Goal: Task Accomplishment & Management: Manage account settings

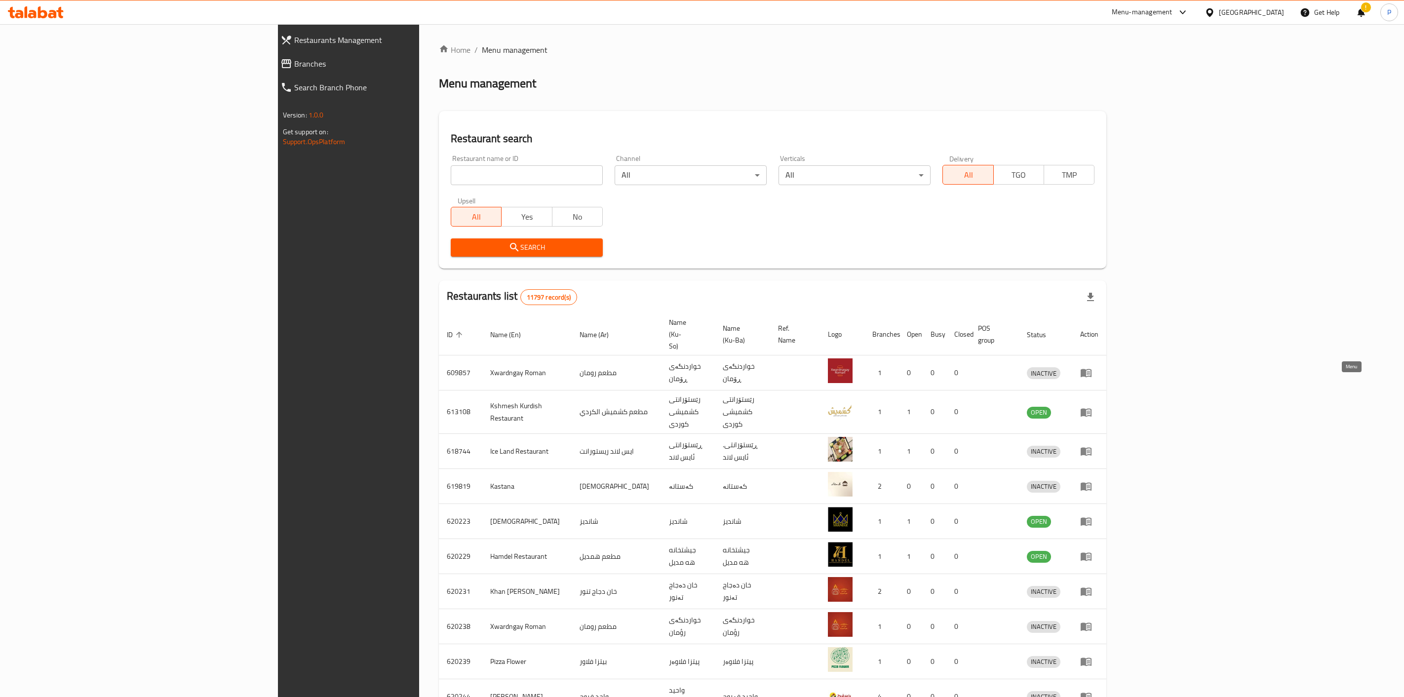
click at [1092, 408] on icon "enhanced table" at bounding box center [1086, 412] width 11 height 8
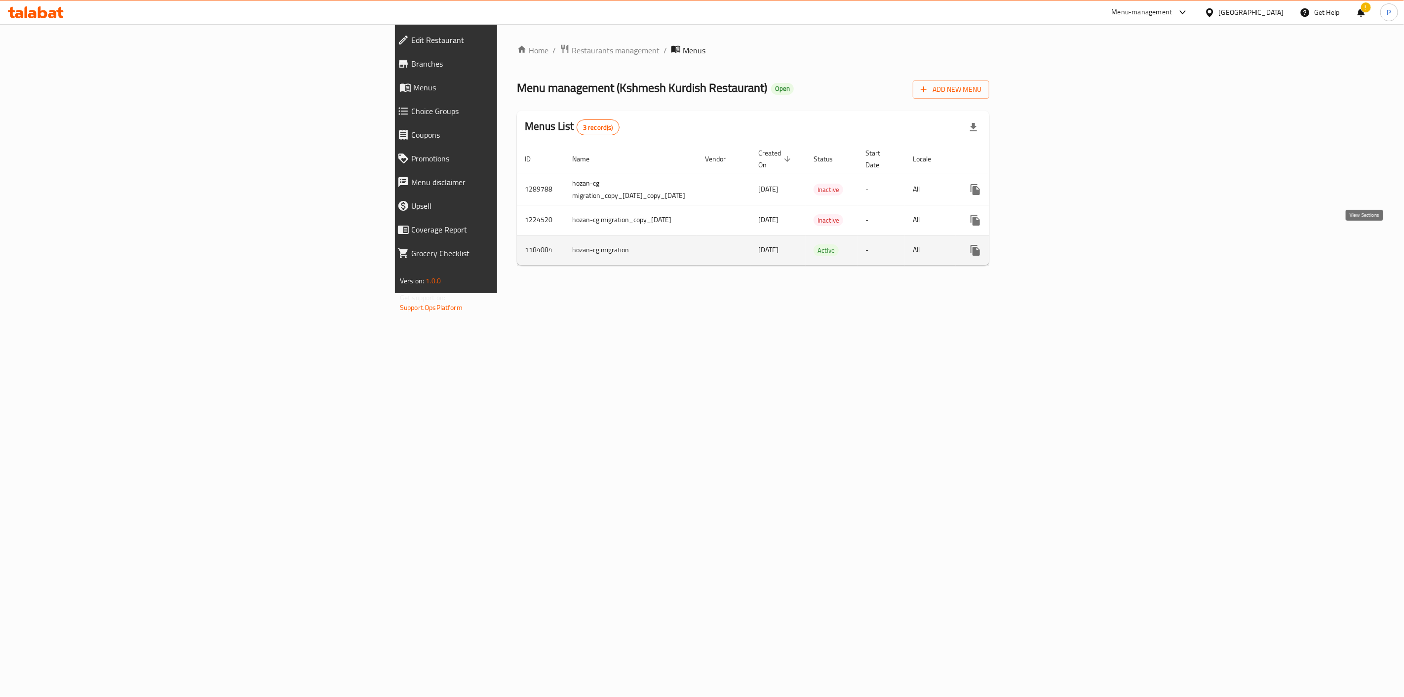
click at [1053, 244] on icon "enhanced table" at bounding box center [1047, 250] width 12 height 12
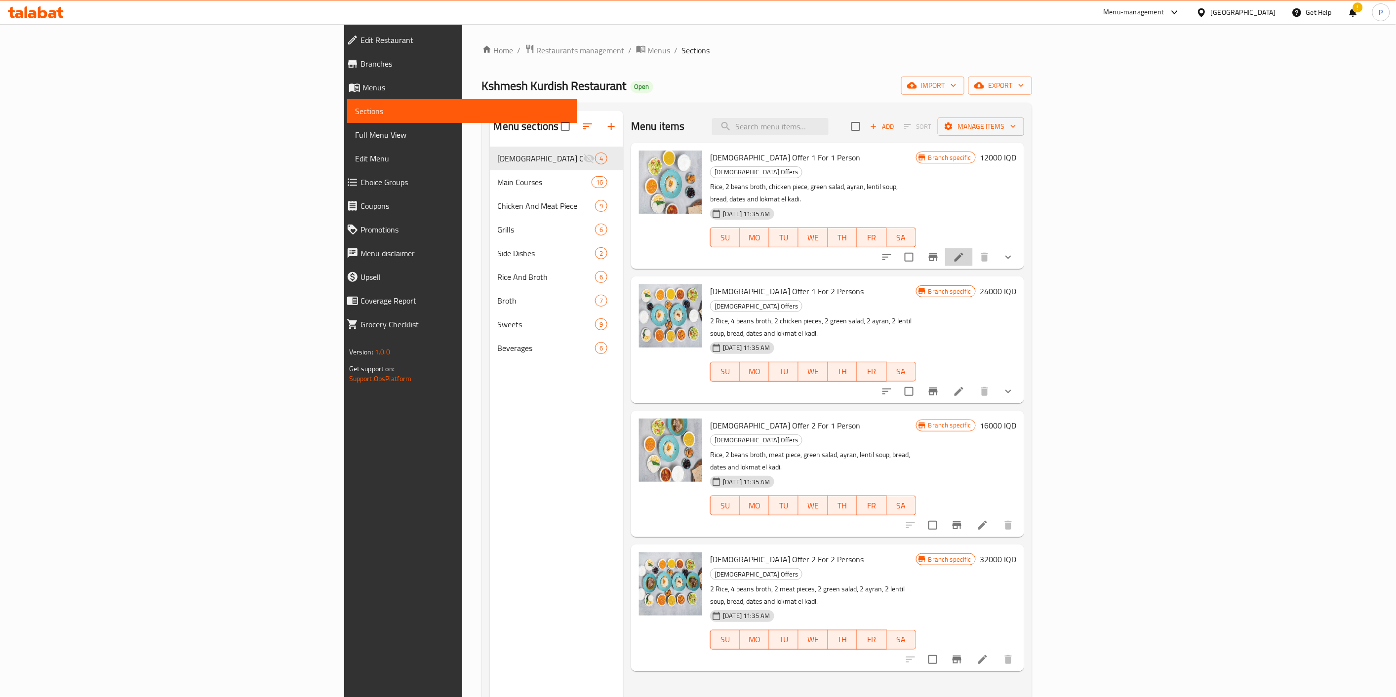
click at [973, 248] on li at bounding box center [959, 257] width 28 height 18
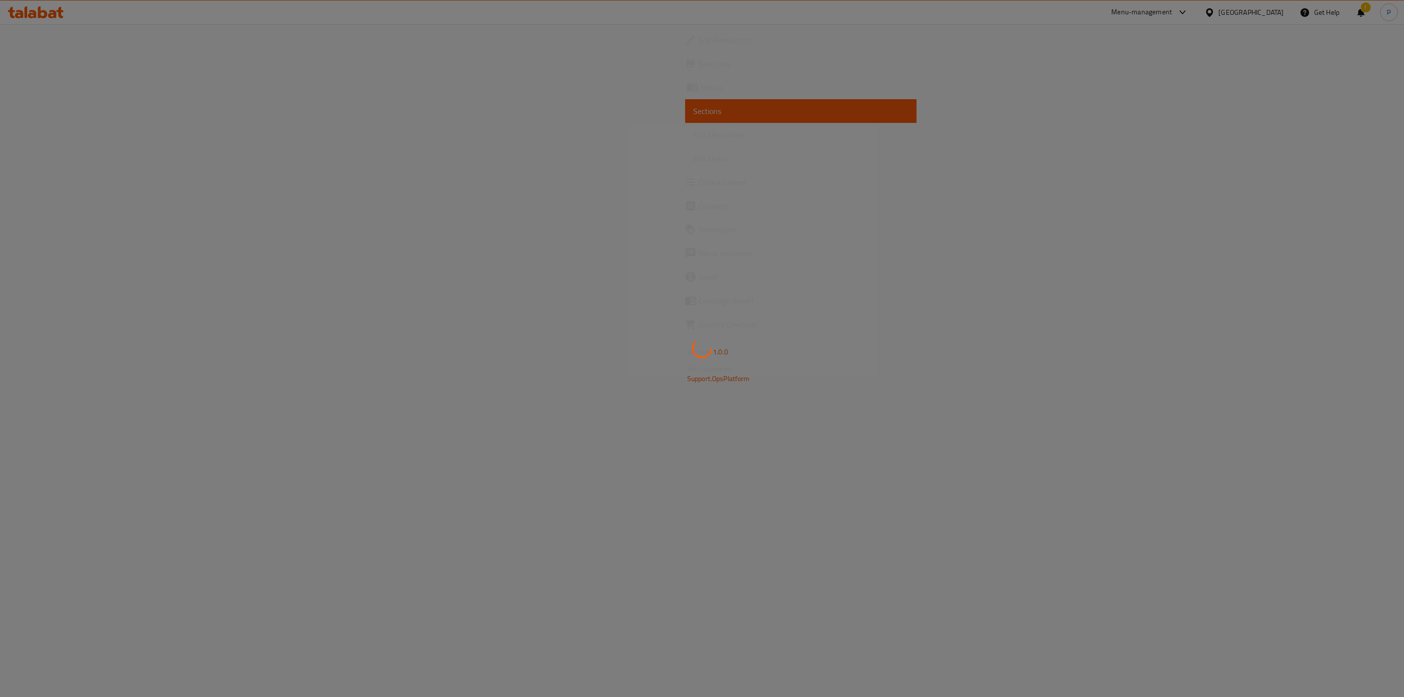
click at [1299, 235] on div at bounding box center [702, 348] width 1404 height 697
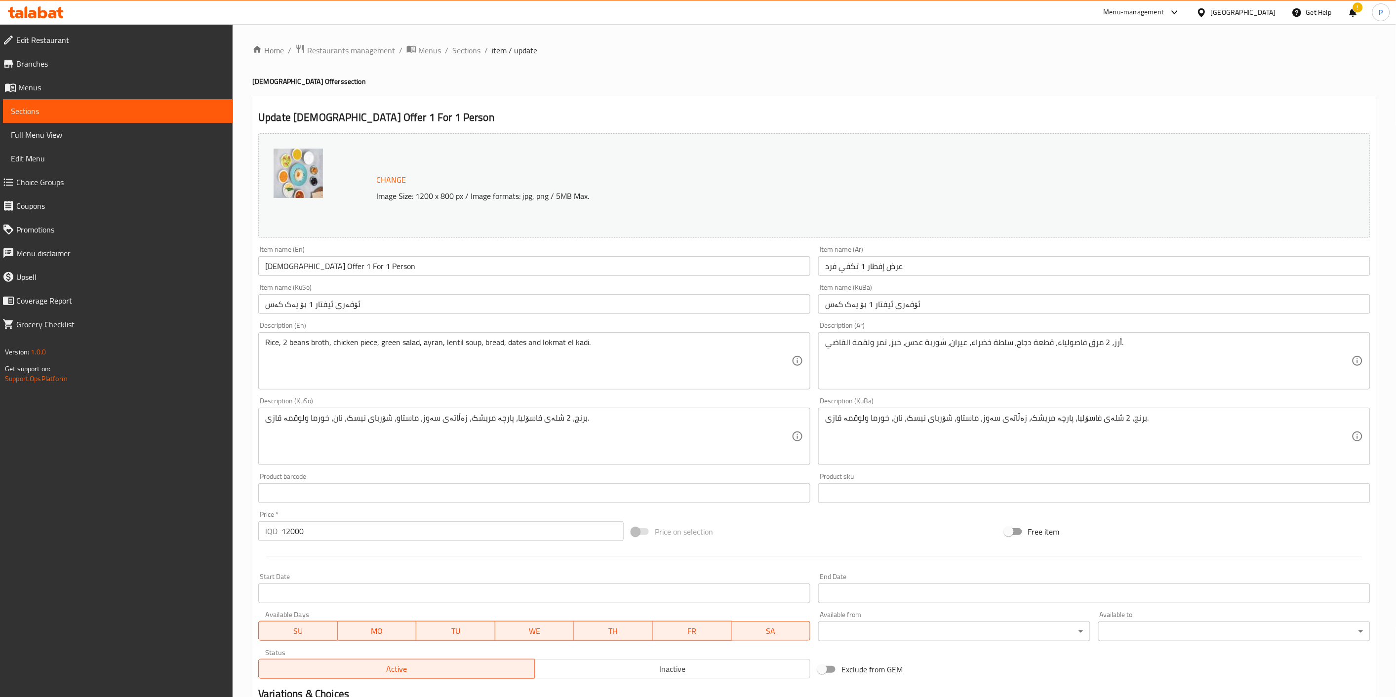
click at [593, 326] on div "Description (En) Rice, 2 beans broth, chicken piece, green salad, ayran, lentil…" at bounding box center [534, 356] width 552 height 68
click at [475, 51] on span "Sections" at bounding box center [466, 50] width 28 height 12
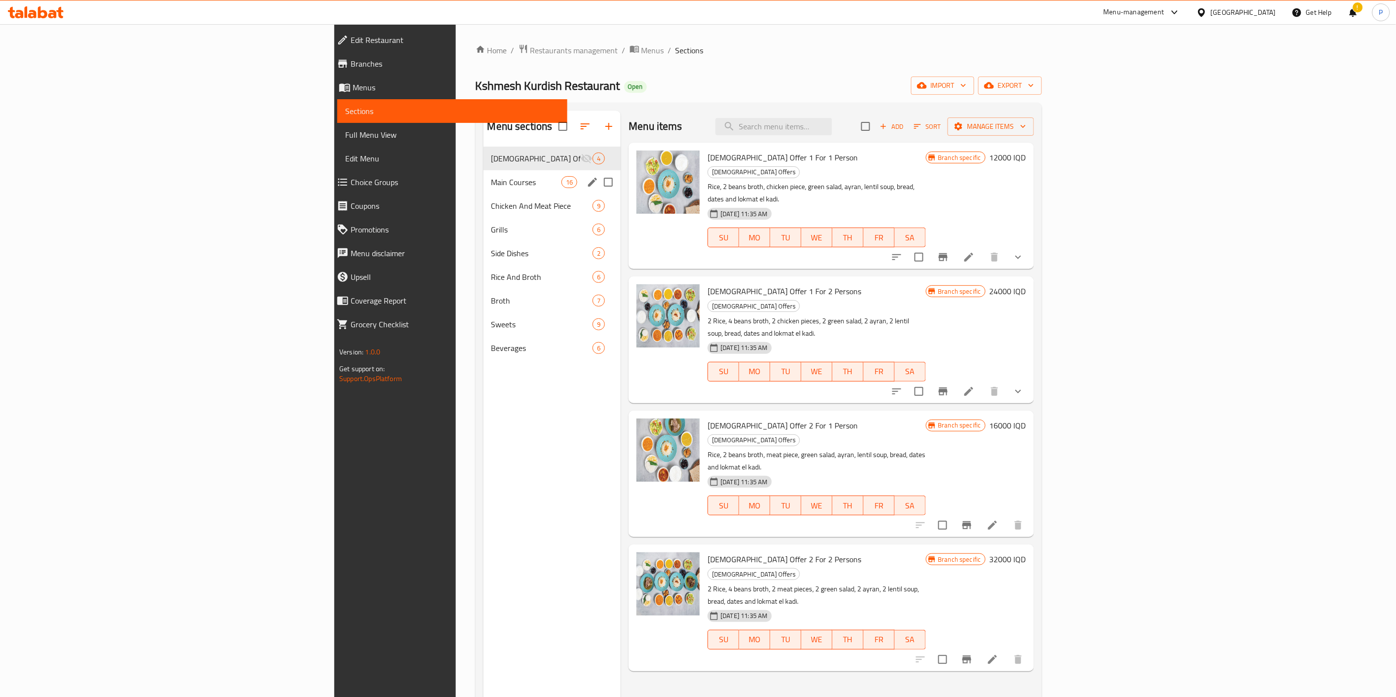
click at [483, 171] on div "Main Courses 16" at bounding box center [552, 182] width 138 height 24
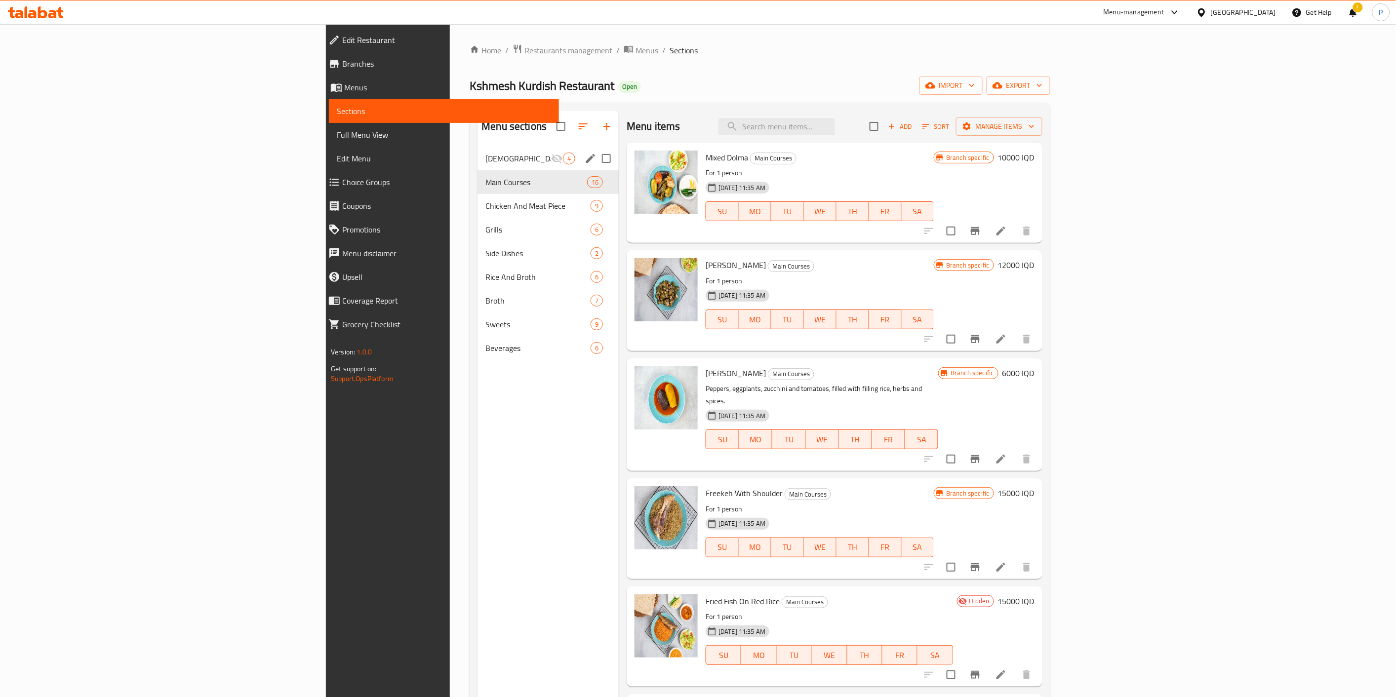
click at [485, 161] on span "[DEMOGRAPHIC_DATA] Offers" at bounding box center [518, 159] width 66 height 12
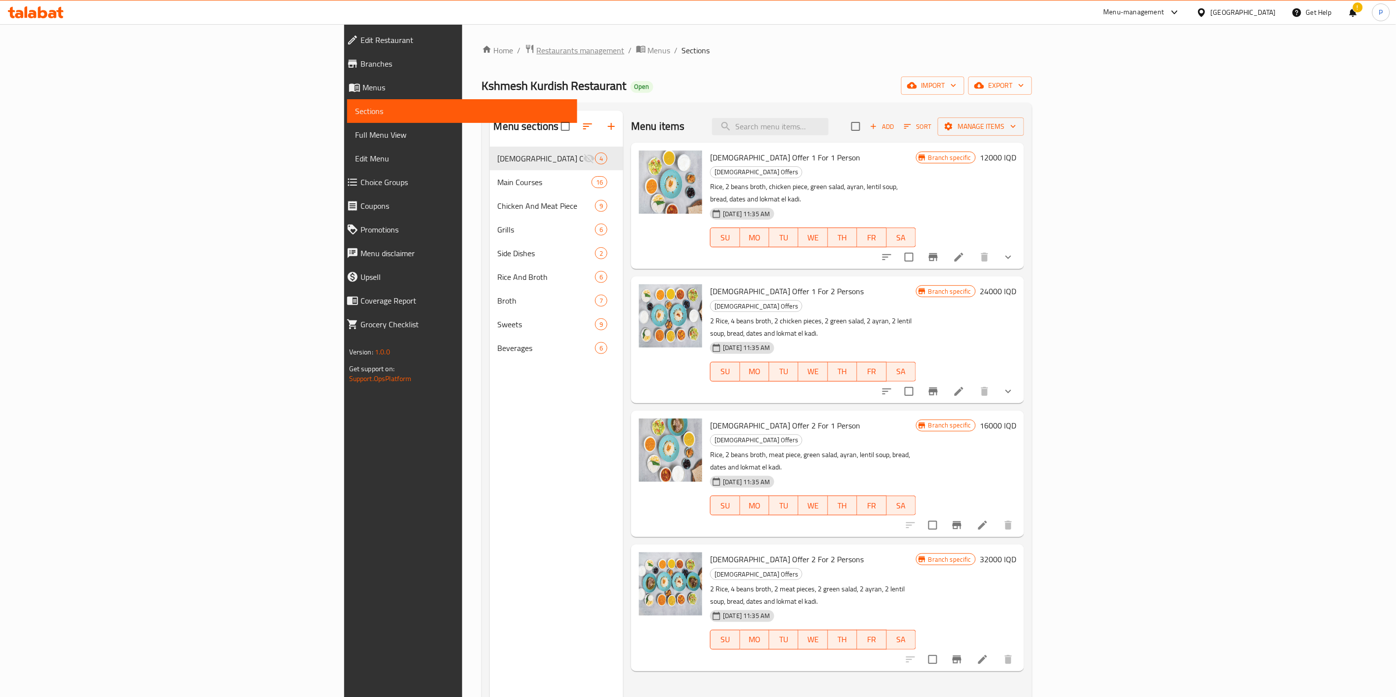
click at [537, 53] on span "Restaurants management" at bounding box center [581, 50] width 88 height 12
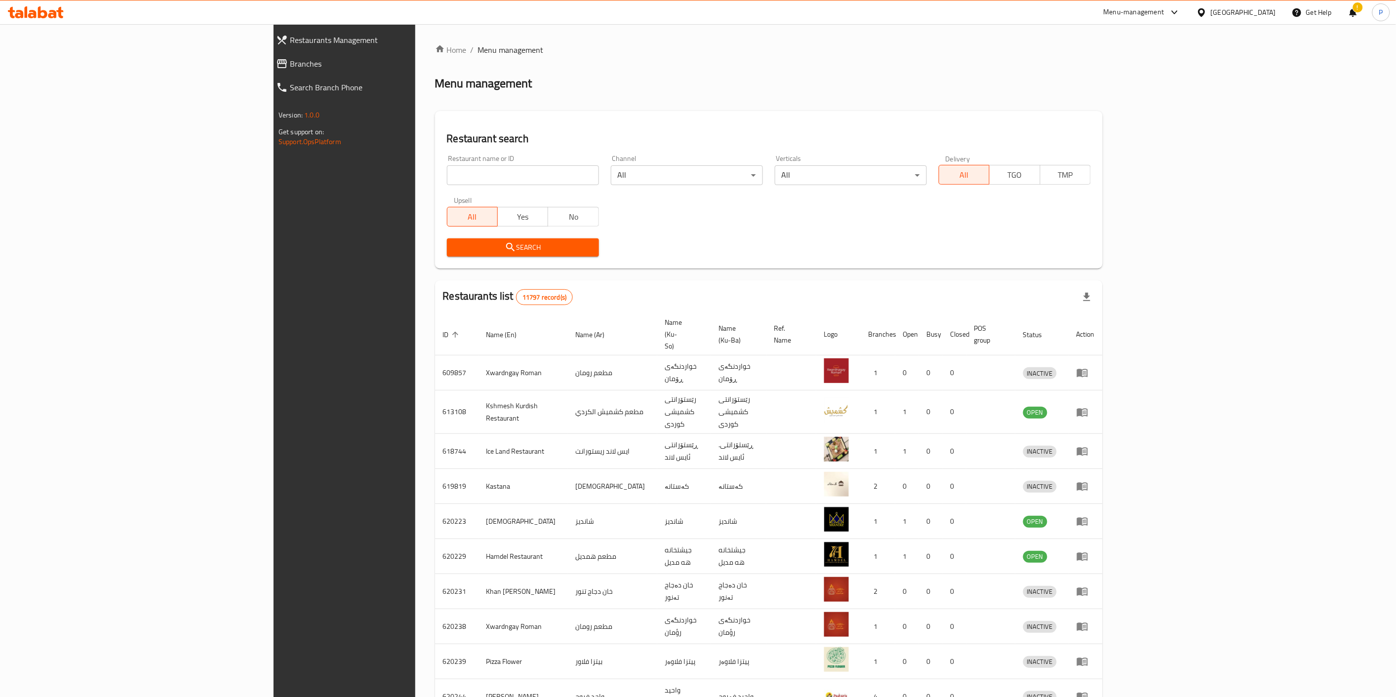
scroll to position [41, 0]
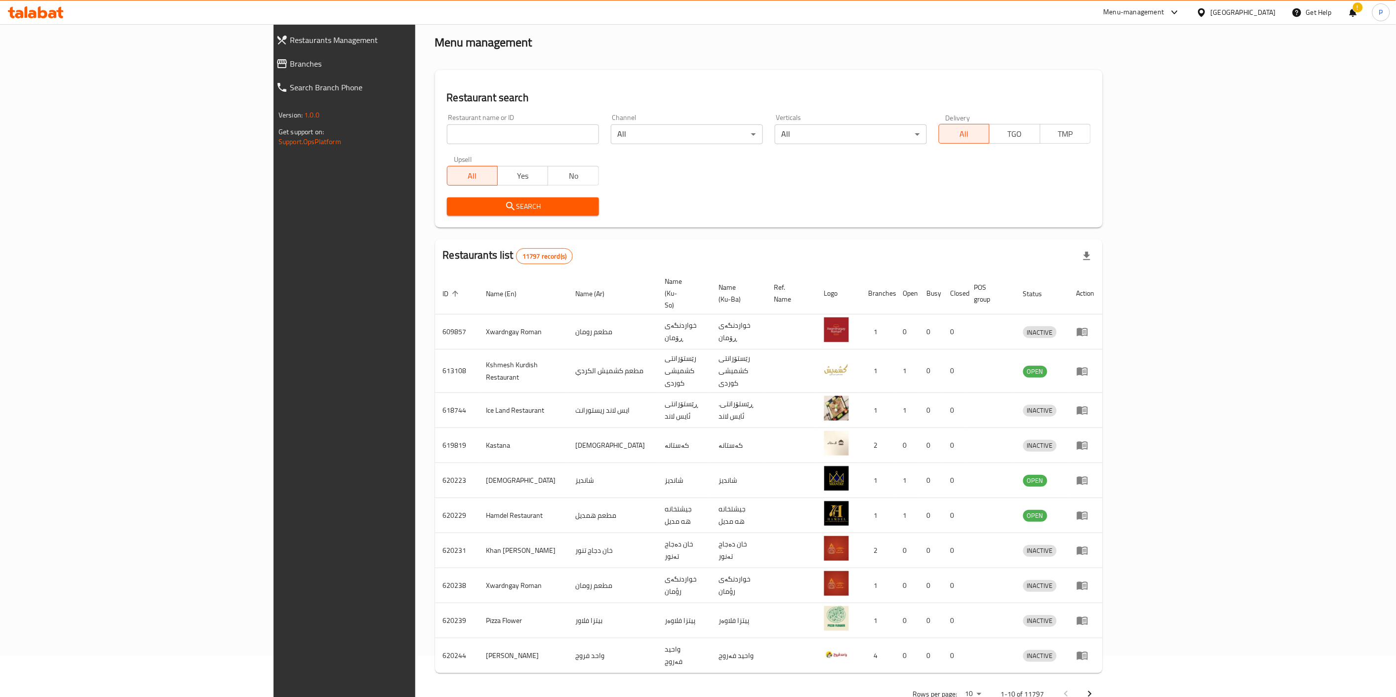
click at [710, 245] on div "Restaurants list 11797 record(s)" at bounding box center [768, 256] width 667 height 34
click at [447, 125] on input "search" at bounding box center [523, 134] width 152 height 20
click button "Search" at bounding box center [523, 206] width 152 height 18
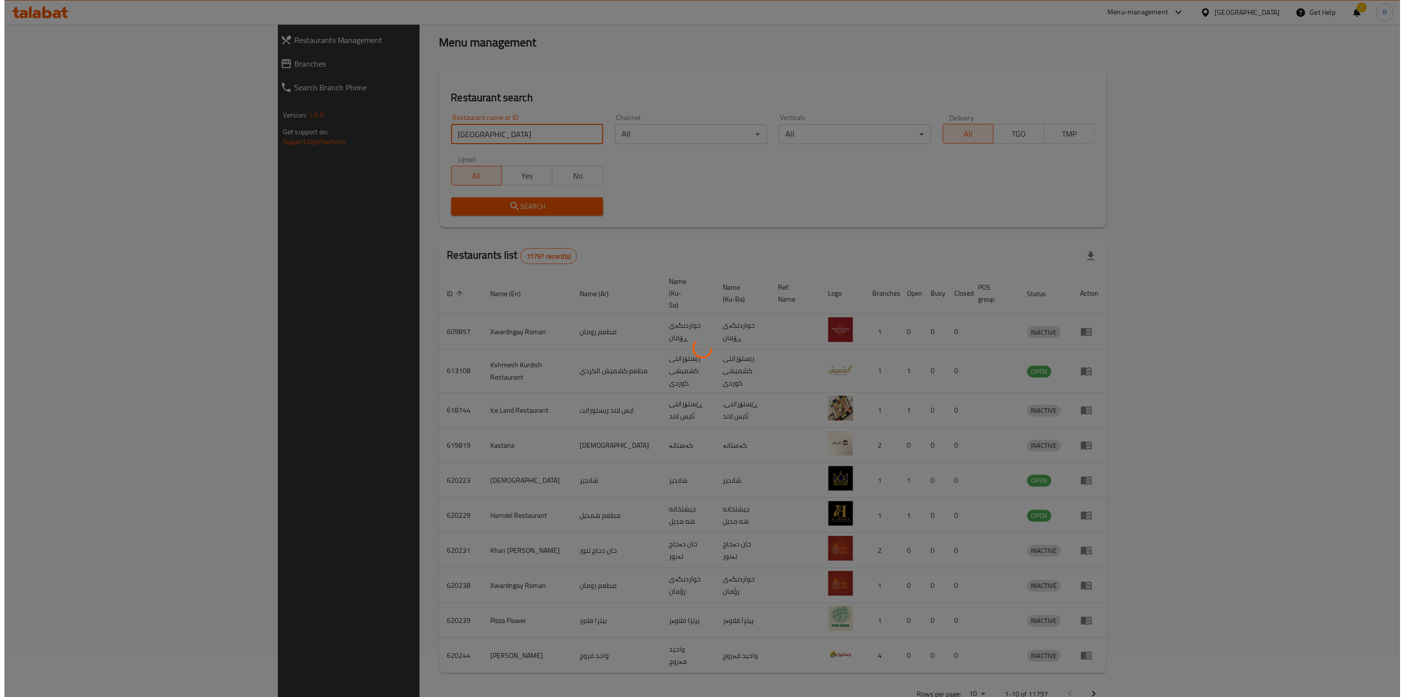
scroll to position [0, 0]
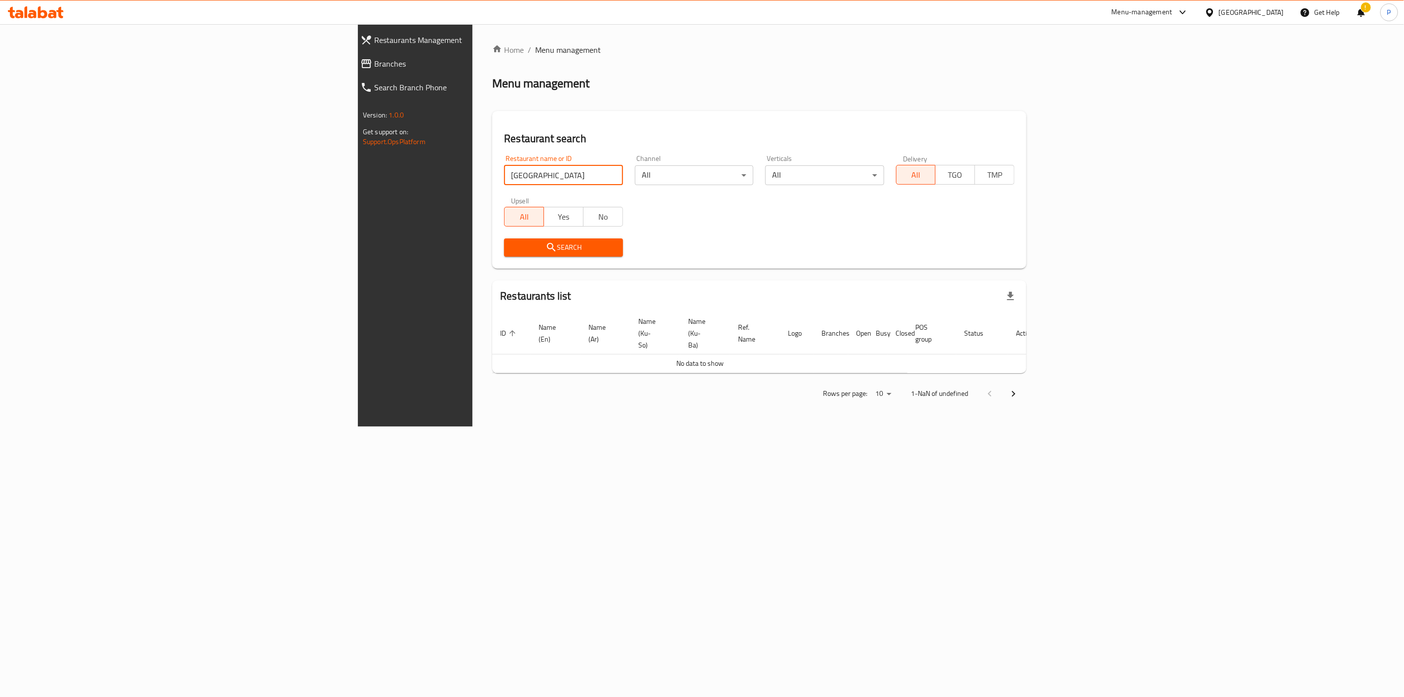
click at [527, 174] on input "[GEOGRAPHIC_DATA]" at bounding box center [563, 175] width 118 height 20
click at [525, 176] on input "[GEOGRAPHIC_DATA]" at bounding box center [563, 175] width 118 height 20
type input "torin"
click at [522, 176] on input "torin" at bounding box center [563, 175] width 118 height 20
click at [492, 104] on div "Home / Menu management Menu management Restaurant search Restaurant name or ID …" at bounding box center [759, 225] width 534 height 363
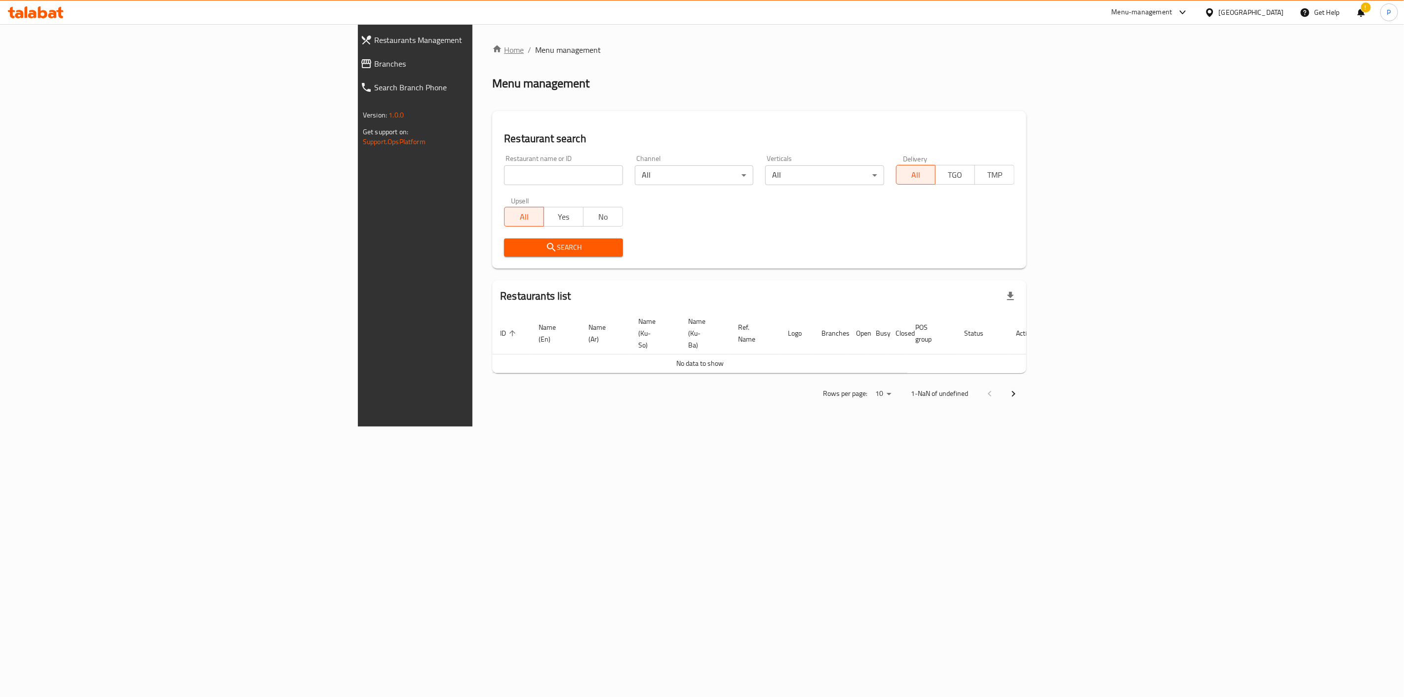
click at [492, 50] on link "Home" at bounding box center [508, 50] width 32 height 12
